Goal: Task Accomplishment & Management: Manage account settings

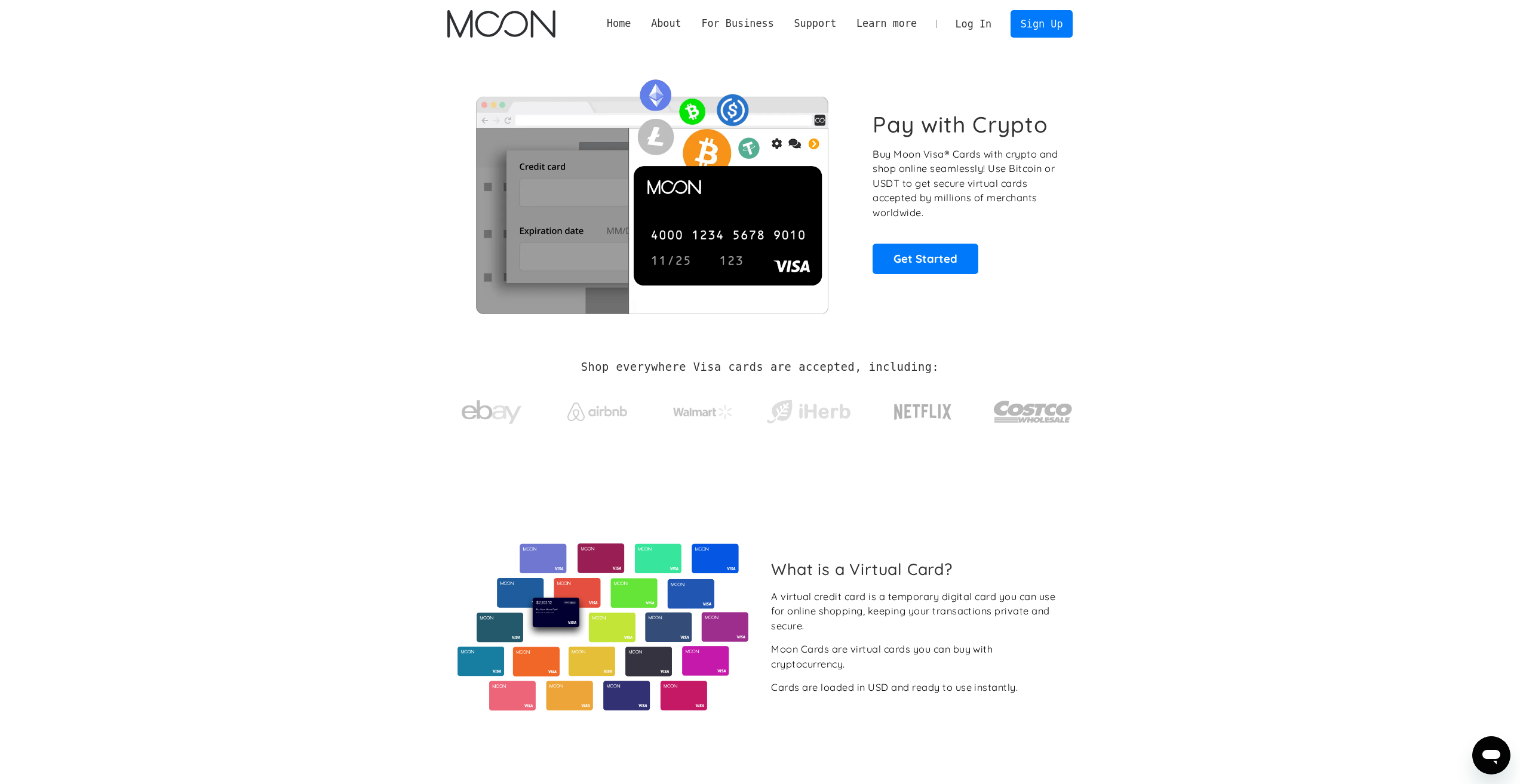
drag, startPoint x: 976, startPoint y: 34, endPoint x: 978, endPoint y: 24, distance: 10.2
click at [976, 33] on link "Log In" at bounding box center [973, 24] width 56 height 27
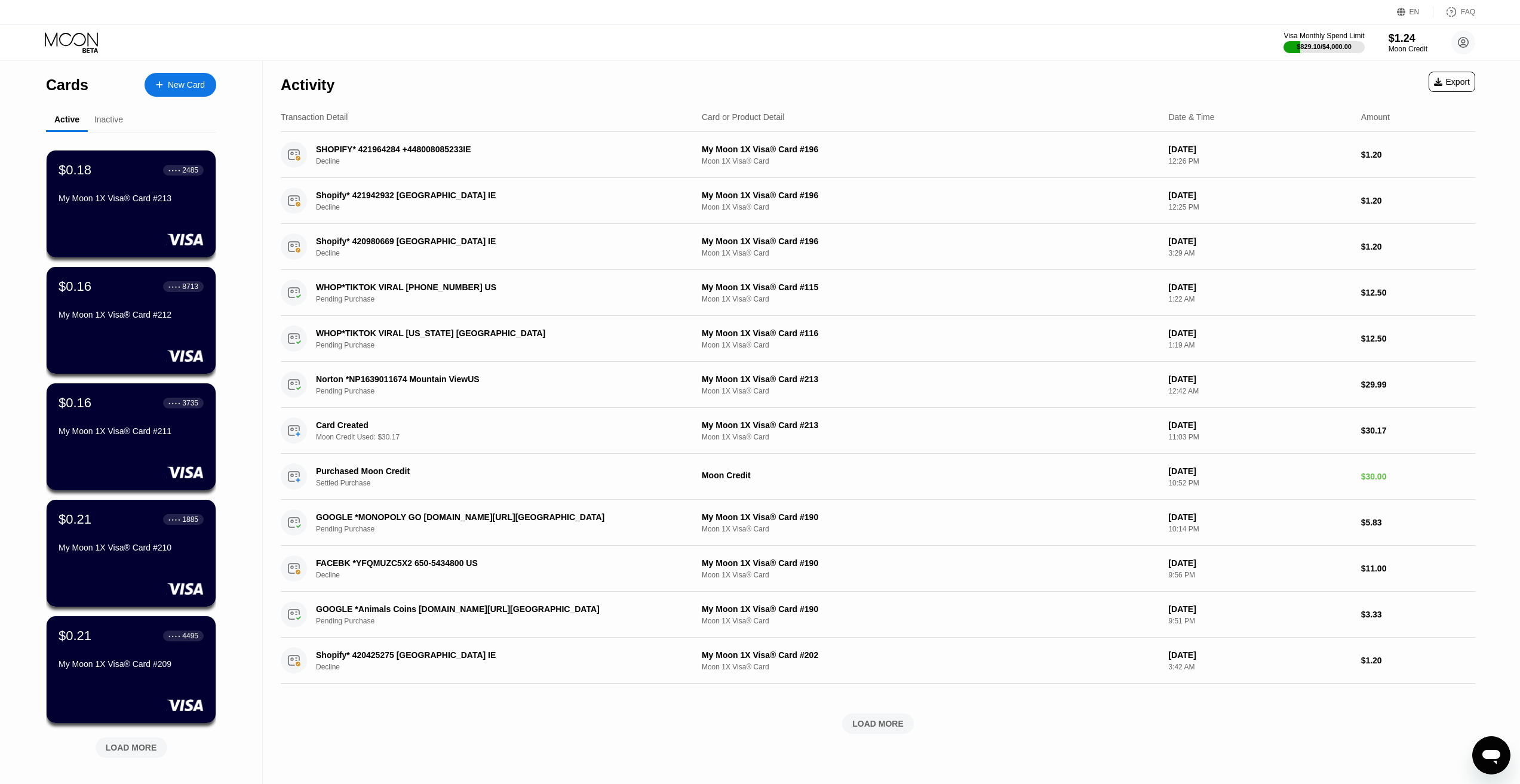
click at [124, 202] on div "My Moon 1X Visa® Card #213" at bounding box center [131, 198] width 145 height 10
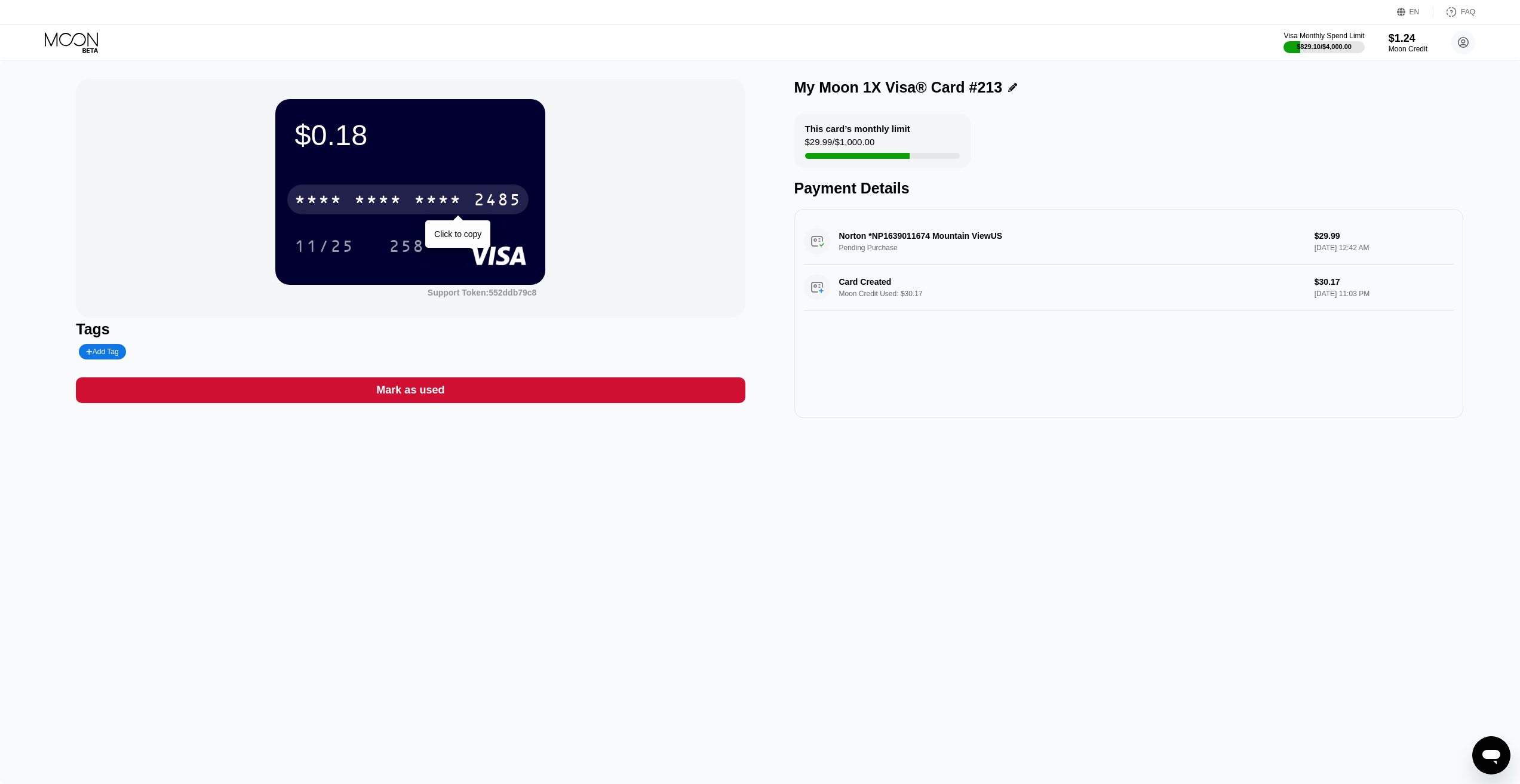
click at [424, 201] on div "* * * *" at bounding box center [438, 201] width 48 height 19
